Goal: Find specific page/section: Find specific page/section

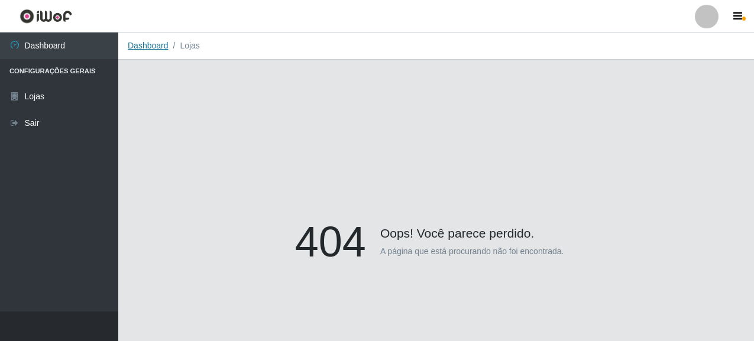
click at [154, 50] on link "Dashboard" at bounding box center [148, 45] width 41 height 9
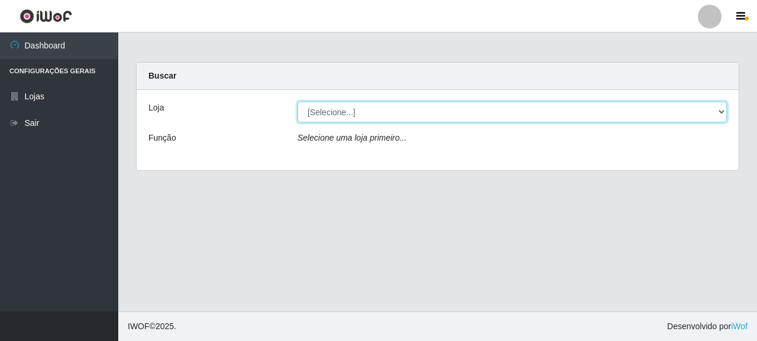
click at [367, 111] on select "[Selecione...] Supermercado Queiroz - [GEOGRAPHIC_DATA]" at bounding box center [511, 112] width 429 height 21
select select "496"
click at [297, 102] on select "[Selecione...] Supermercado Queiroz - [GEOGRAPHIC_DATA]" at bounding box center [511, 112] width 429 height 21
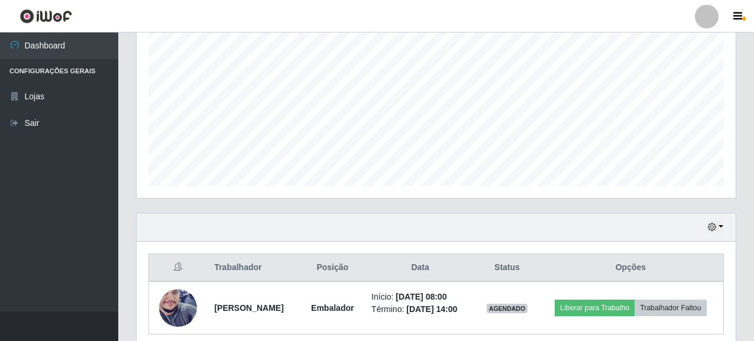
scroll to position [286, 0]
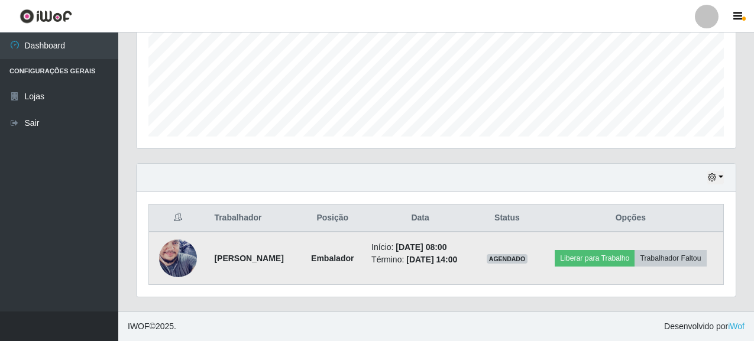
click at [183, 259] on img at bounding box center [178, 258] width 38 height 67
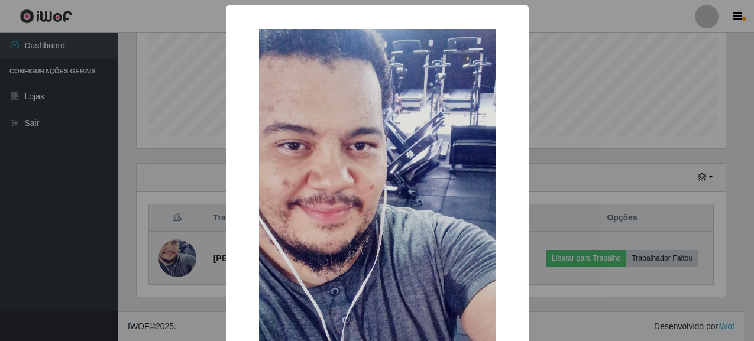
scroll to position [245, 592]
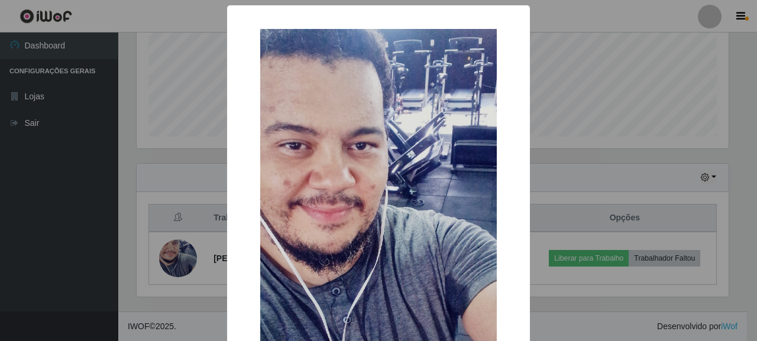
click at [44, 211] on div "× OK Cancel" at bounding box center [378, 170] width 757 height 341
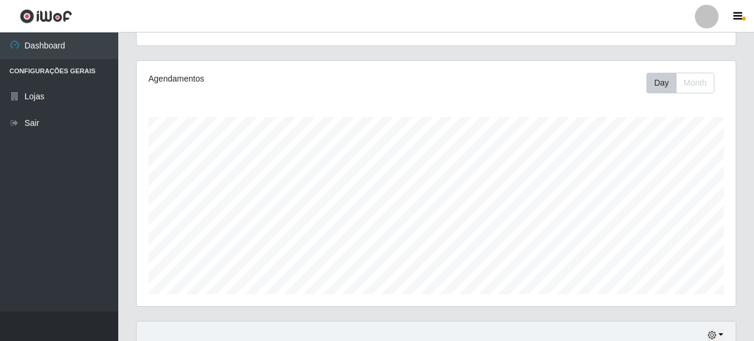
scroll to position [0, 0]
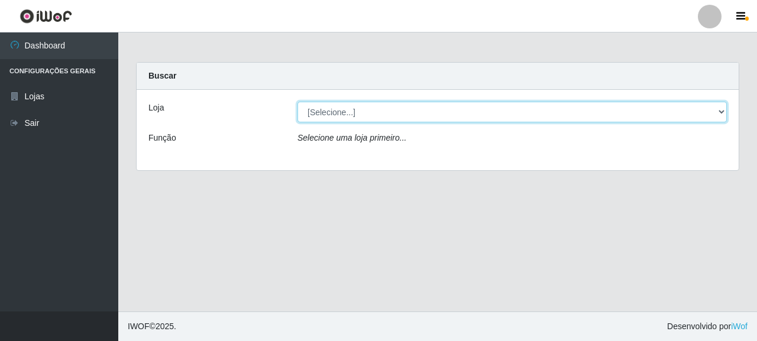
click at [338, 114] on select "[Selecione...] Supermercado Queiroz - [GEOGRAPHIC_DATA]" at bounding box center [511, 112] width 429 height 21
select select "496"
click at [297, 102] on select "[Selecione...] Supermercado Queiroz - [GEOGRAPHIC_DATA]" at bounding box center [511, 112] width 429 height 21
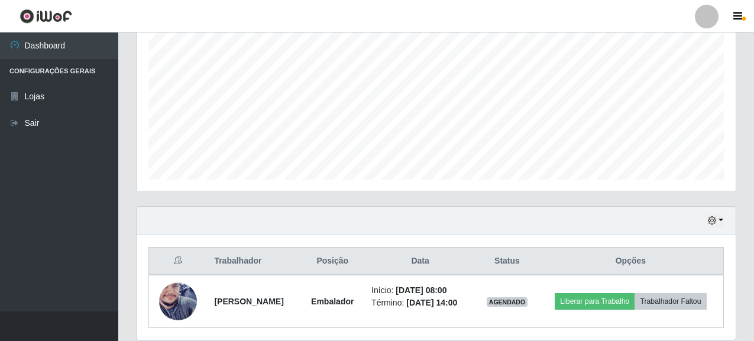
scroll to position [286, 0]
